Goal: Transaction & Acquisition: Purchase product/service

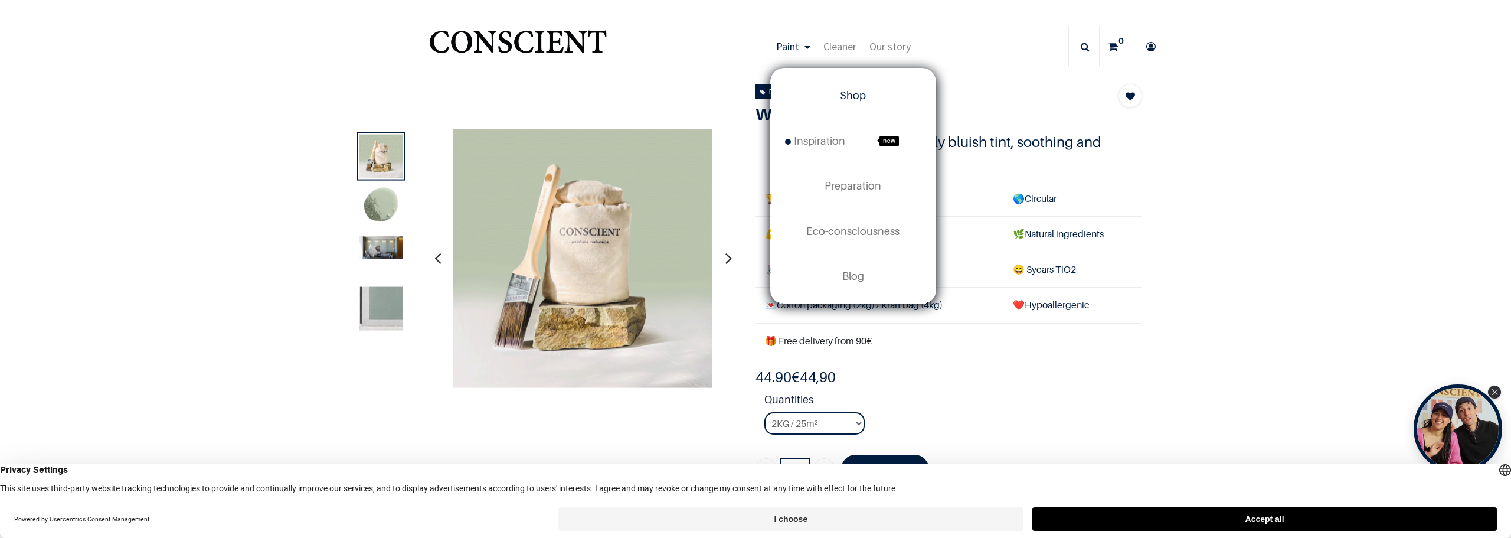
click at [847, 92] on font "Shop" at bounding box center [853, 95] width 26 height 12
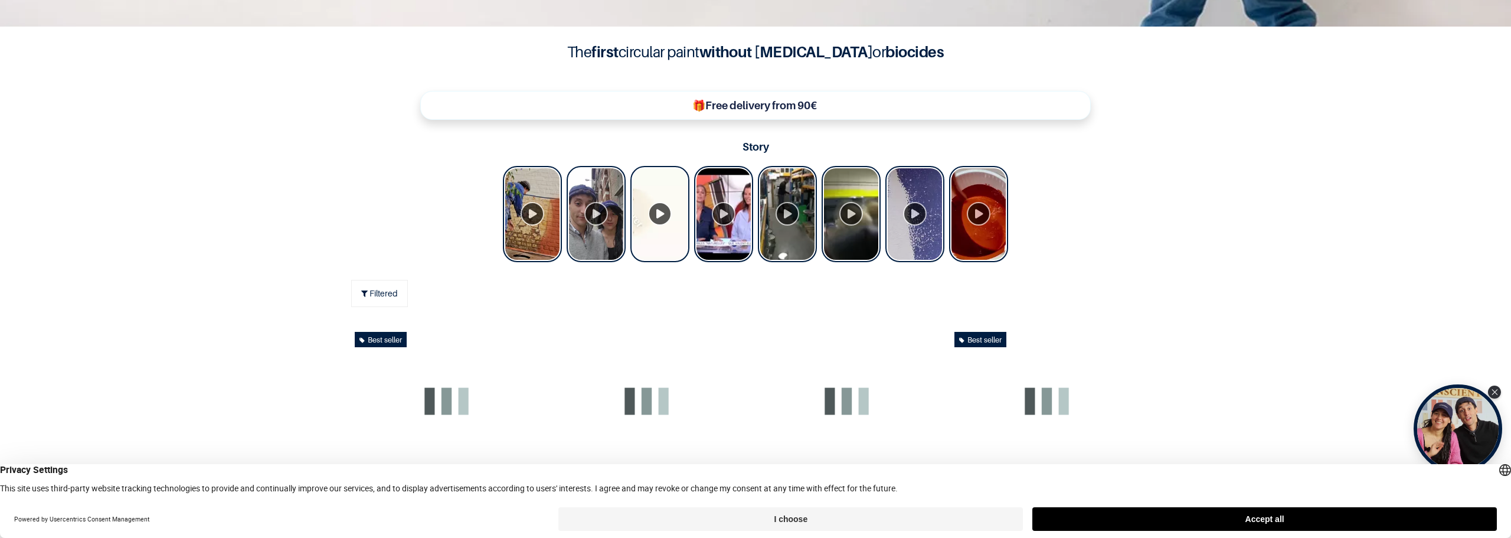
scroll to position [590, 0]
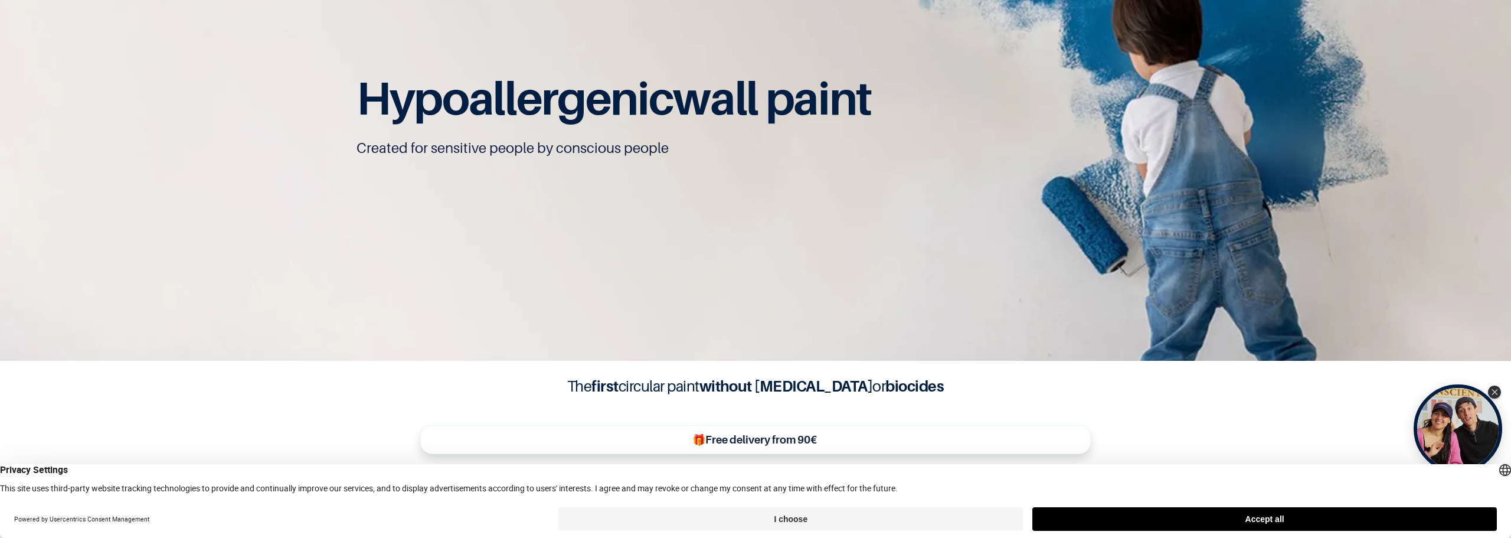
scroll to position [1, 0]
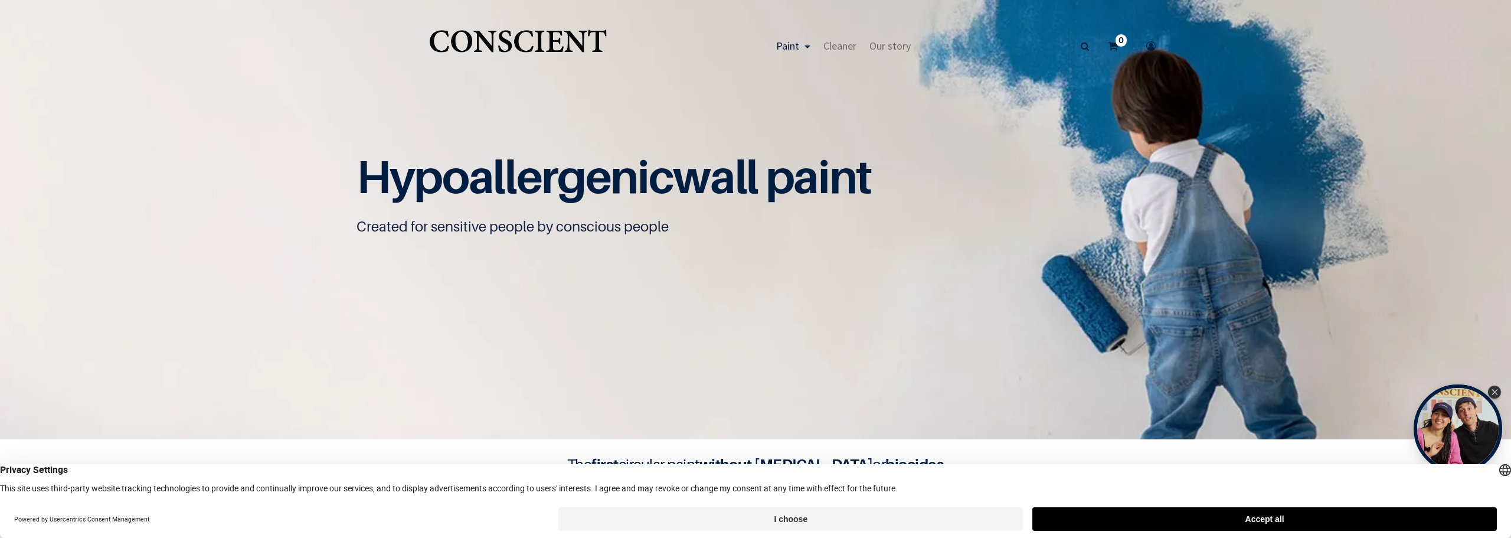
click at [1264, 516] on font "Accept all" at bounding box center [1264, 518] width 39 height 9
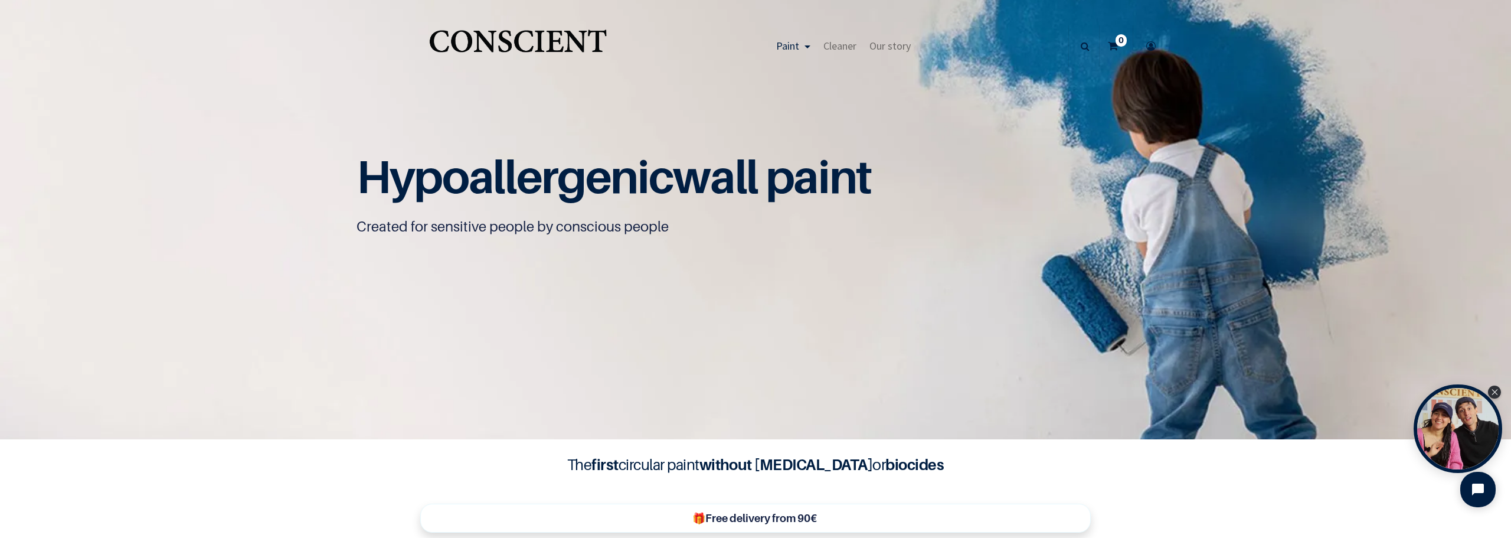
scroll to position [0, 0]
